Goal: Check status

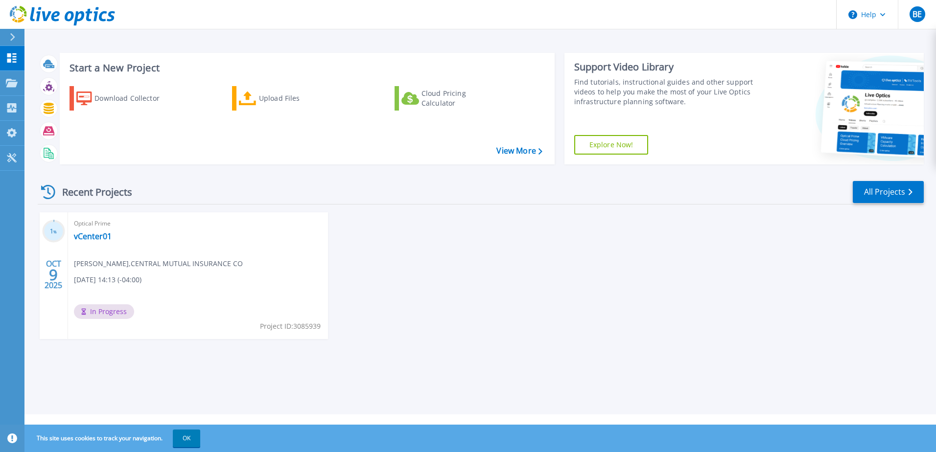
click at [352, 232] on div "1 % OCT 9 2025 Optical Prime vCenter01 Bob Ellerbrock , CENTRAL MUTUAL INSURANC…" at bounding box center [477, 285] width 894 height 146
